Goal: Navigation & Orientation: Understand site structure

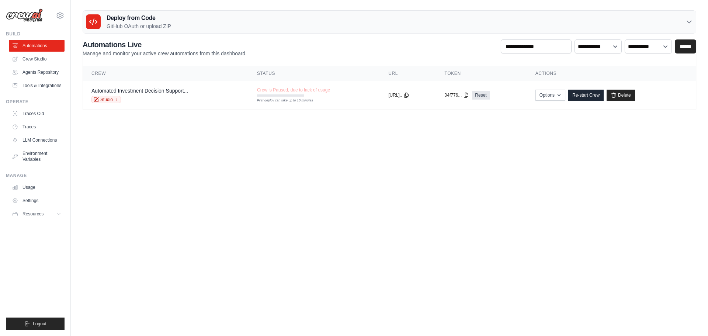
click at [396, 196] on body "[EMAIL_ADDRESS][DOMAIN_NAME] Settings Build Automations Resources Blog" at bounding box center [354, 168] width 708 height 336
click at [40, 59] on link "Crew Studio" at bounding box center [38, 59] width 56 height 12
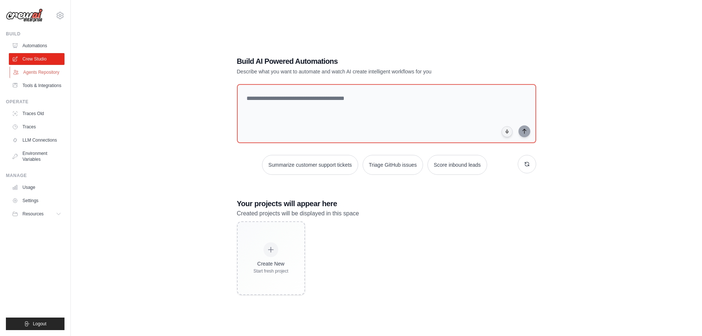
click at [53, 76] on link "Agents Repository" at bounding box center [38, 72] width 56 height 12
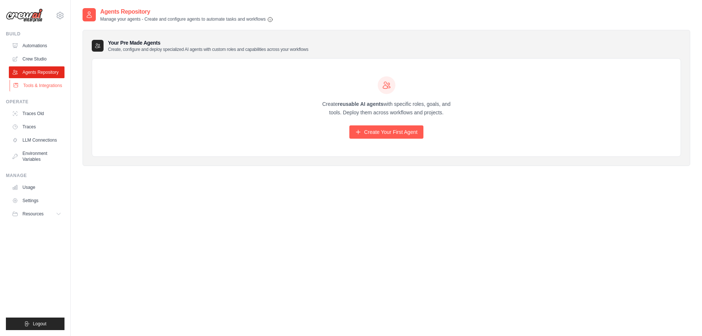
click at [52, 85] on link "Tools & Integrations" at bounding box center [38, 86] width 56 height 12
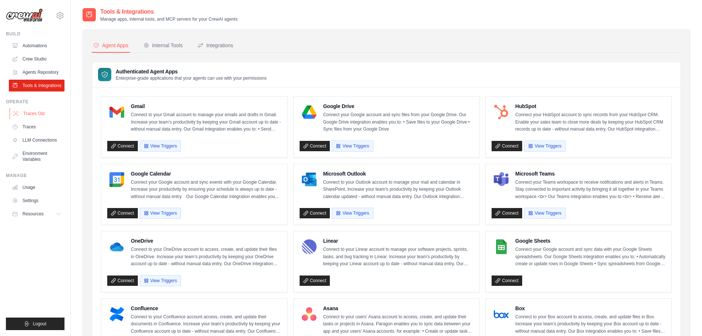
click at [34, 114] on link "Traces Old" at bounding box center [38, 114] width 56 height 12
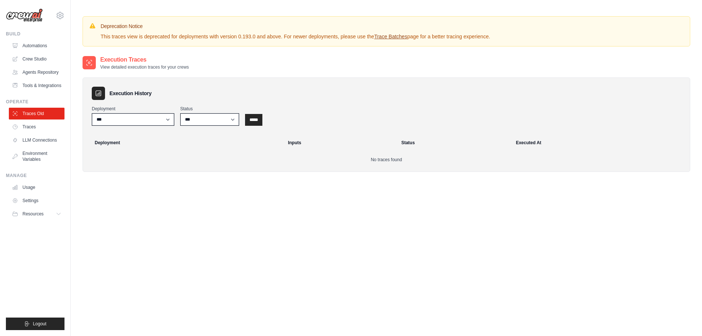
click at [31, 130] on link "Traces" at bounding box center [37, 127] width 56 height 12
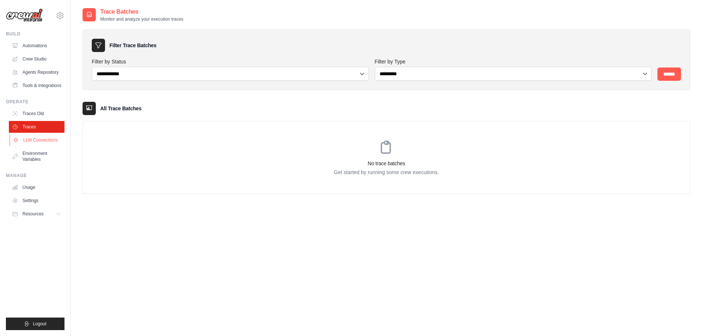
click at [37, 140] on link "LLM Connections" at bounding box center [38, 140] width 56 height 12
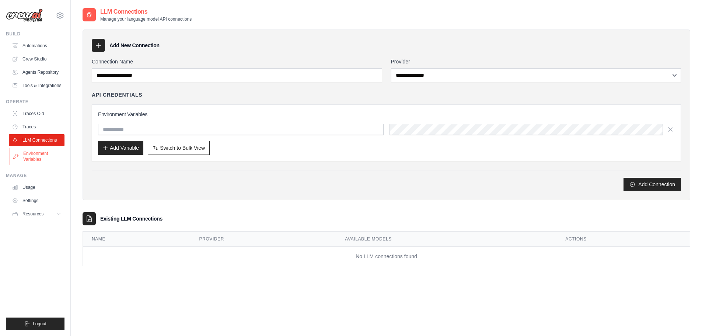
click at [48, 157] on link "Environment Variables" at bounding box center [38, 156] width 56 height 18
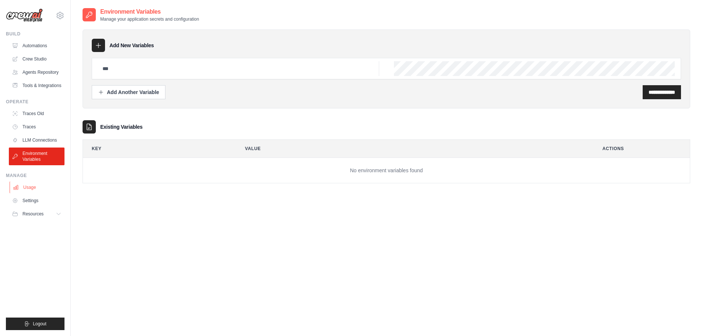
click at [38, 188] on link "Usage" at bounding box center [38, 187] width 56 height 12
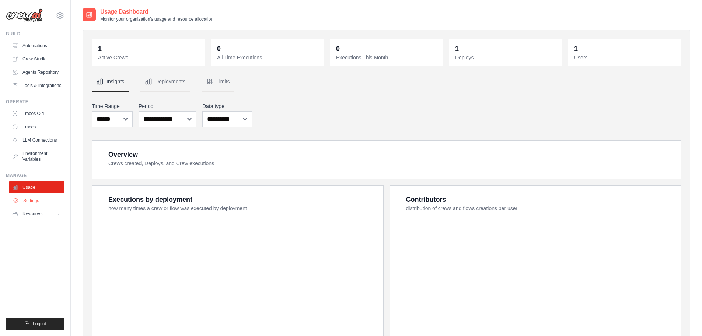
click at [38, 200] on link "Settings" at bounding box center [38, 201] width 56 height 12
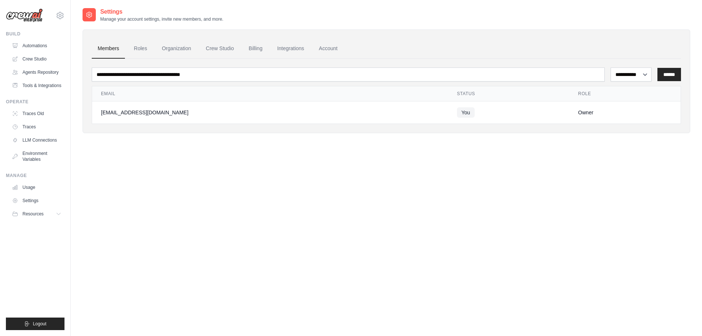
click at [50, 41] on link "Automations" at bounding box center [37, 46] width 56 height 12
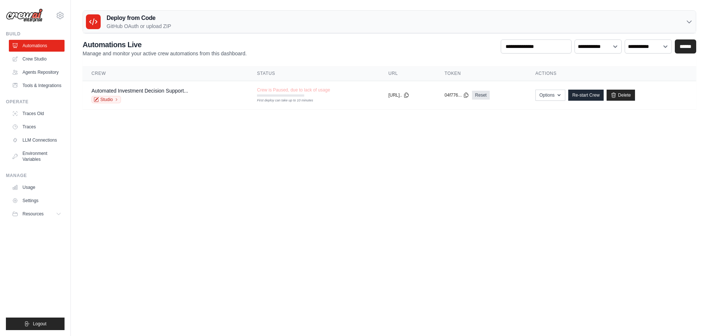
click at [339, 193] on body "[EMAIL_ADDRESS][DOMAIN_NAME] Settings Build Automations Resources Blog" at bounding box center [354, 168] width 708 height 336
click at [34, 61] on link "Crew Studio" at bounding box center [38, 59] width 56 height 12
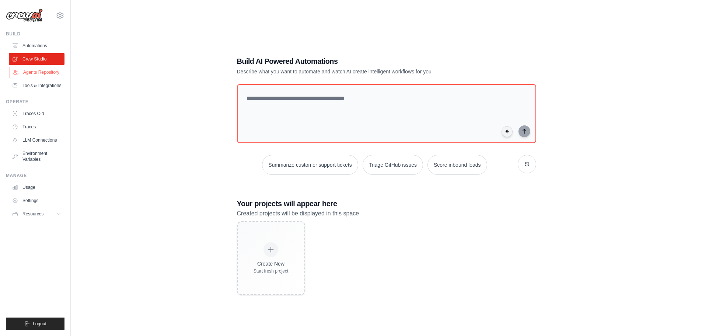
click at [38, 74] on link "Agents Repository" at bounding box center [38, 72] width 56 height 12
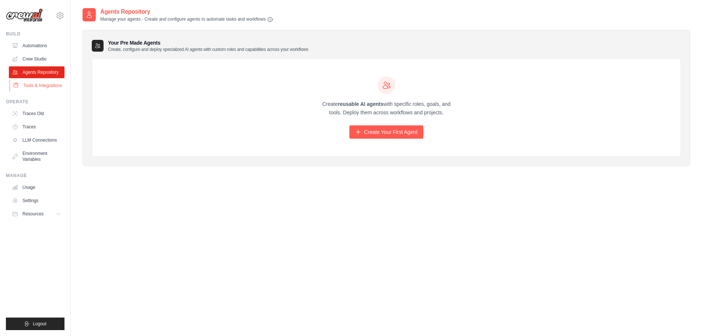
click at [35, 84] on link "Tools & Integrations" at bounding box center [38, 86] width 56 height 12
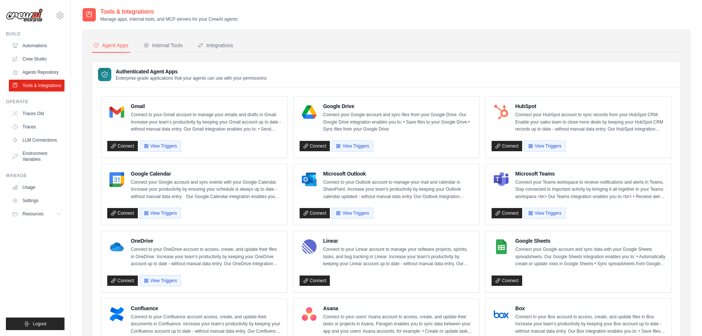
click at [324, 66] on div "Authenticated Agent Apps Enterprise-grade applications that your agents can use…" at bounding box center [386, 74] width 589 height 25
click at [46, 73] on link "Agents Repository" at bounding box center [38, 72] width 56 height 12
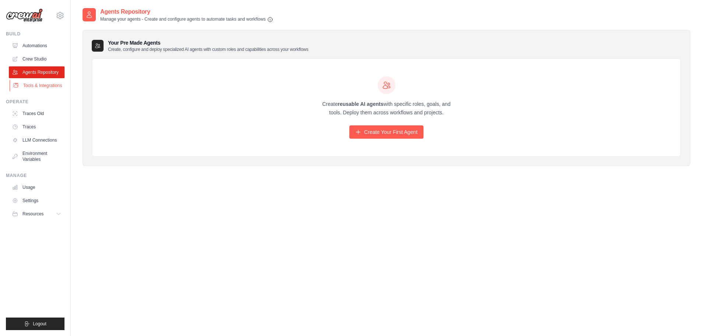
click at [56, 90] on link "Tools & Integrations" at bounding box center [38, 86] width 56 height 12
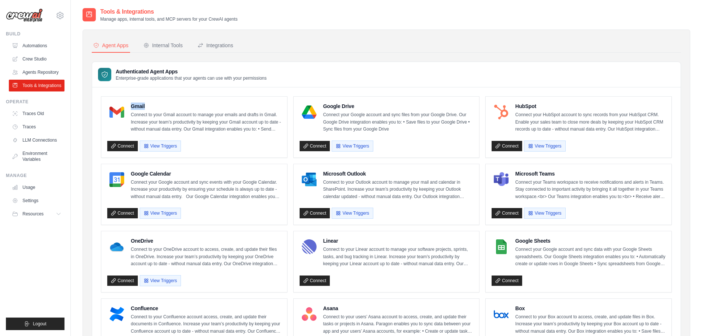
drag, startPoint x: 147, startPoint y: 107, endPoint x: 131, endPoint y: 106, distance: 15.9
click at [131, 106] on h4 "Gmail" at bounding box center [206, 105] width 150 height 7
click at [358, 111] on div "Google Drive Connect your Google account and sync files from your Google Drive.…" at bounding box center [398, 117] width 150 height 31
drag, startPoint x: 360, startPoint y: 106, endPoint x: 323, endPoint y: 108, distance: 36.6
click at [323, 108] on h4 "Google Drive" at bounding box center [398, 105] width 150 height 7
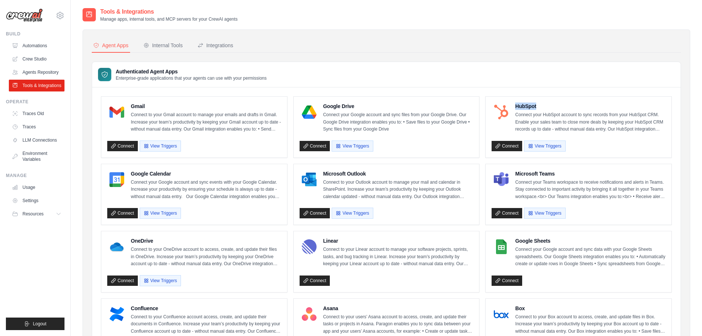
drag, startPoint x: 541, startPoint y: 107, endPoint x: 513, endPoint y: 107, distance: 27.6
click at [513, 107] on div "HubSpot Connect your HubSpot account to sync records from your HubSpot CRM. Ena…" at bounding box center [579, 117] width 174 height 31
click at [564, 171] on h4 "Microsoft Teams" at bounding box center [590, 173] width 150 height 7
drag, startPoint x: 564, startPoint y: 174, endPoint x: 516, endPoint y: 174, distance: 47.5
click at [516, 174] on h4 "Microsoft Teams" at bounding box center [590, 173] width 150 height 7
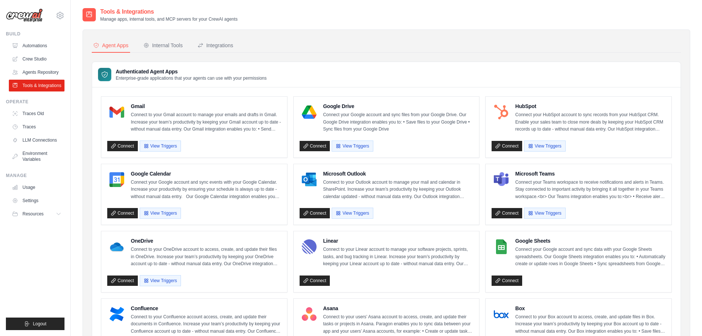
click at [609, 195] on p "Connect your Teams workspace to receive notifications and alerts in Teams. Stay…" at bounding box center [590, 190] width 150 height 22
drag, startPoint x: 159, startPoint y: 19, endPoint x: 191, endPoint y: 20, distance: 32.5
click at [191, 20] on p "Manage apps, internal tools, and MCP servers for your CrewAI agents" at bounding box center [168, 19] width 137 height 6
click at [43, 317] on ul "Build Automations Crew Studio Agents Repository Tools & Integrations" at bounding box center [35, 180] width 59 height 299
click at [43, 318] on button "Logout" at bounding box center [35, 323] width 59 height 13
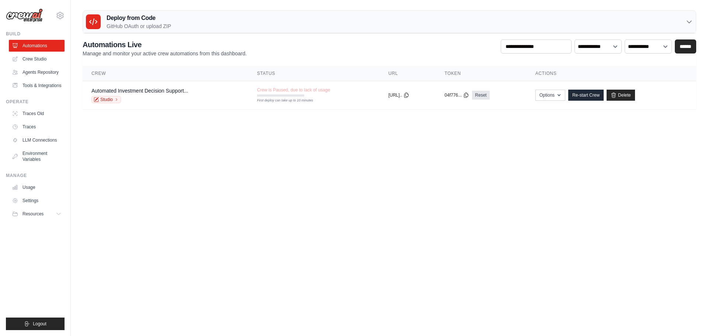
click at [295, 177] on body "[EMAIL_ADDRESS][DOMAIN_NAME] Settings Build Automations Resources Blog" at bounding box center [354, 168] width 708 height 336
click at [36, 108] on link "Traces Old" at bounding box center [38, 114] width 56 height 12
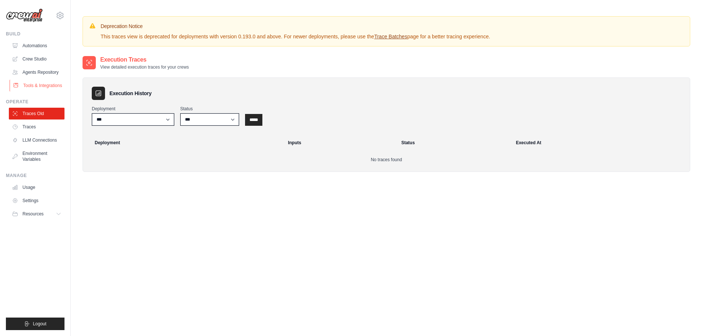
click at [41, 86] on link "Tools & Integrations" at bounding box center [38, 86] width 56 height 12
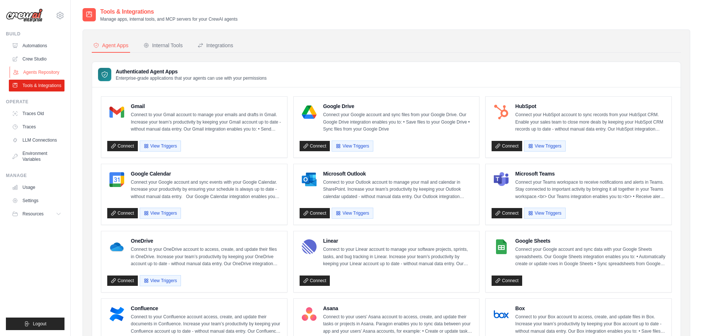
click at [49, 73] on link "Agents Repository" at bounding box center [38, 72] width 56 height 12
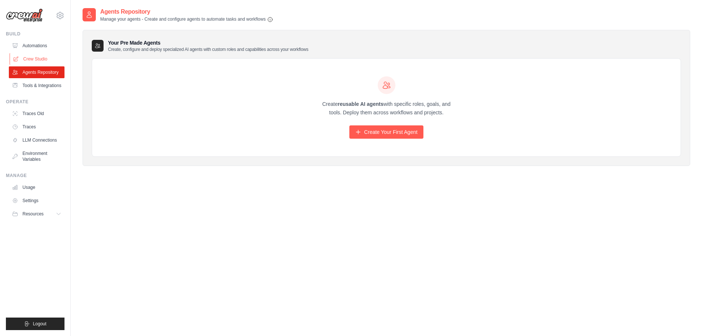
click at [45, 60] on link "Crew Studio" at bounding box center [38, 59] width 56 height 12
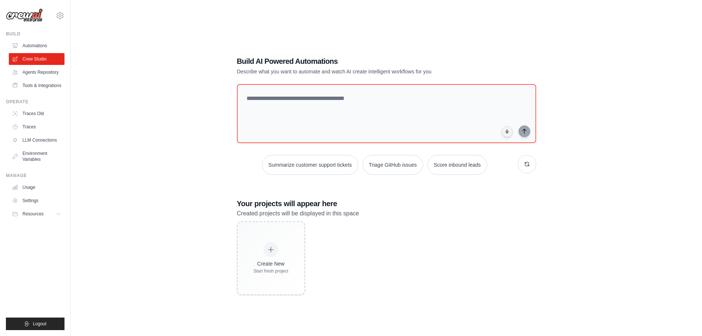
drag, startPoint x: 581, startPoint y: 232, endPoint x: 619, endPoint y: 91, distance: 145.8
click at [581, 231] on div "Build AI Powered Automations Describe what you want to automate and watch AI cr…" at bounding box center [387, 175] width 608 height 336
click at [165, 148] on div "Build AI Powered Automations Describe what you want to automate and watch AI cr…" at bounding box center [387, 175] width 608 height 336
click at [44, 45] on link "Automations" at bounding box center [38, 46] width 56 height 12
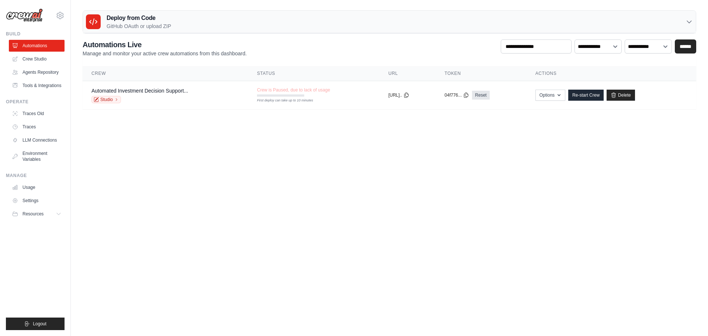
click at [448, 202] on body "[EMAIL_ADDRESS][DOMAIN_NAME] Settings Build Automations Resources Blog" at bounding box center [354, 168] width 708 height 336
click at [272, 222] on body "[EMAIL_ADDRESS][DOMAIN_NAME] Settings Build Automations Resources Blog" at bounding box center [354, 168] width 708 height 336
